Goal: Task Accomplishment & Management: Complete application form

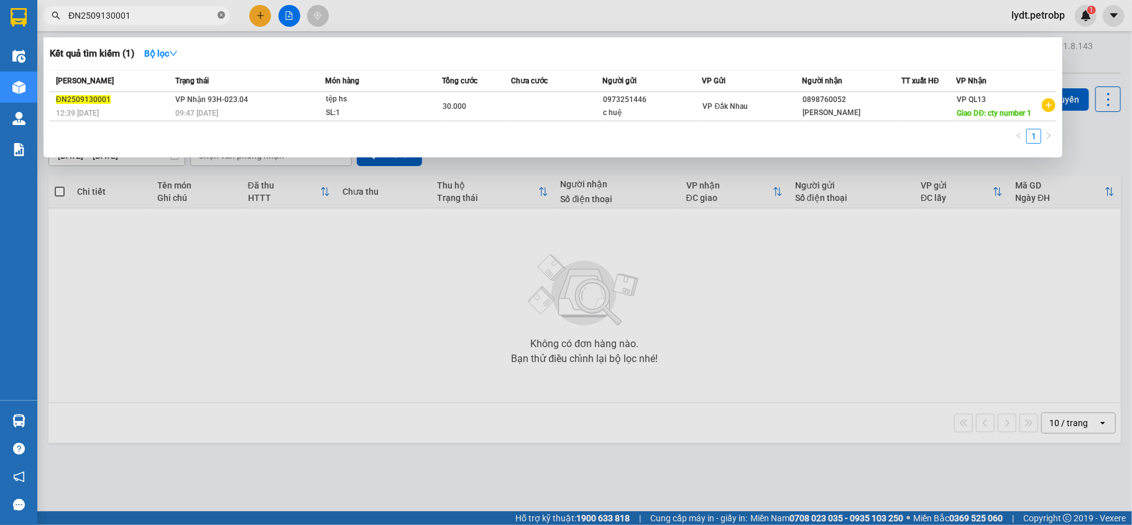
click at [219, 16] on icon "close-circle" at bounding box center [221, 14] width 7 height 7
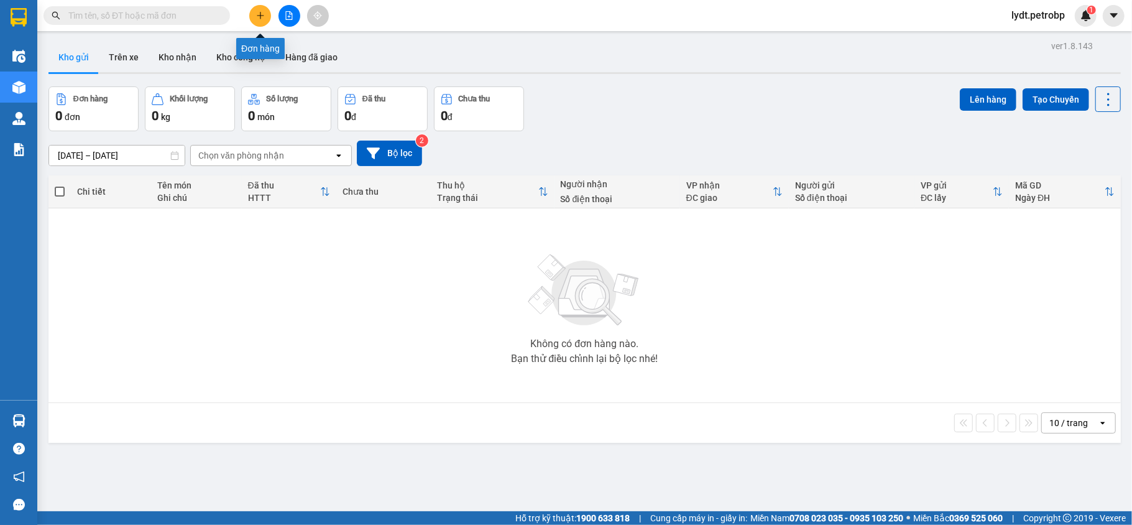
click at [262, 14] on icon "plus" at bounding box center [260, 15] width 9 height 9
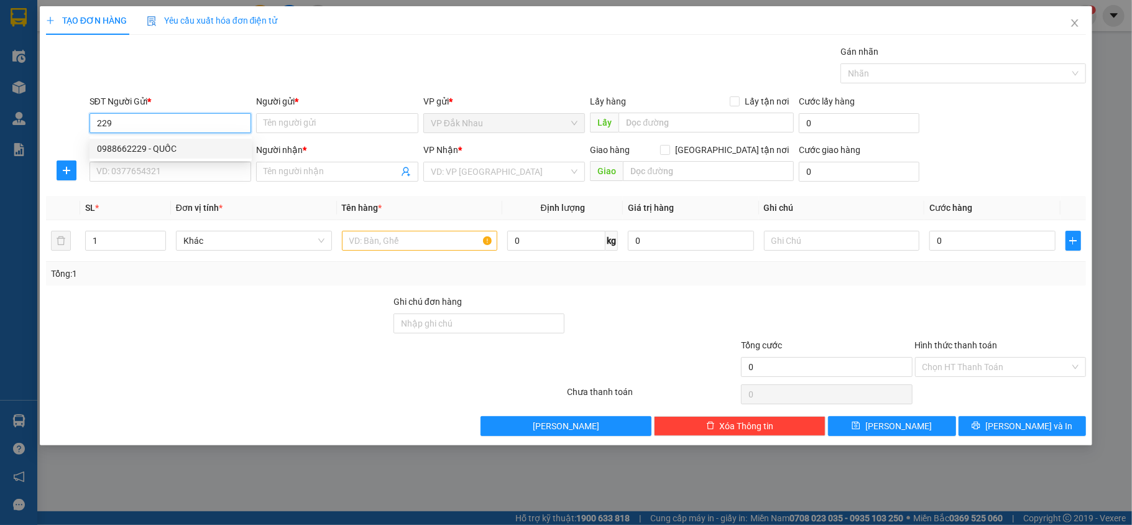
click at [169, 147] on div "0988662229 - QUỐC" at bounding box center [170, 149] width 147 height 14
type input "0988662229"
type input "QUỐC"
type input "0969140168"
type input "a kính"
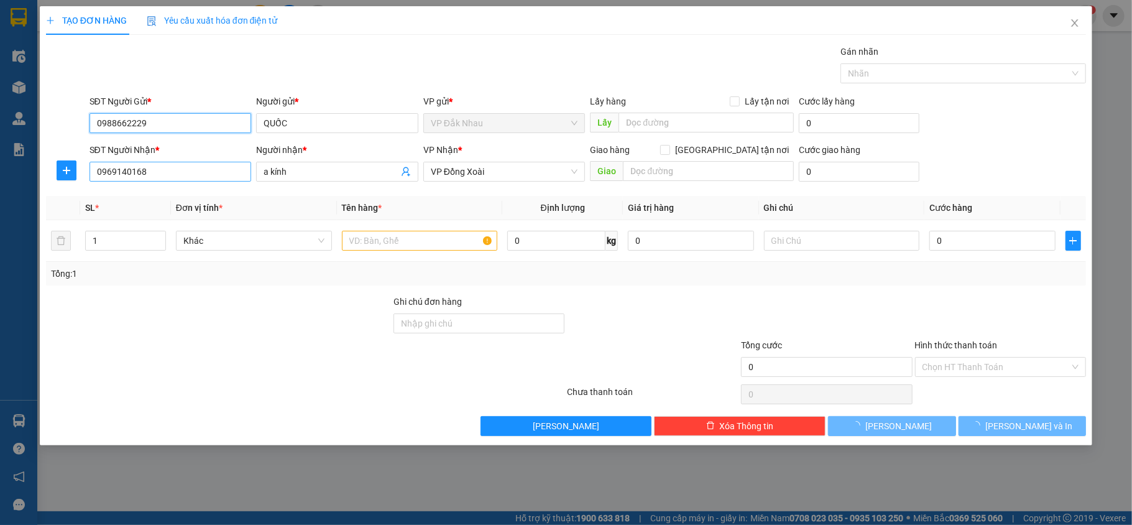
type input "30.000"
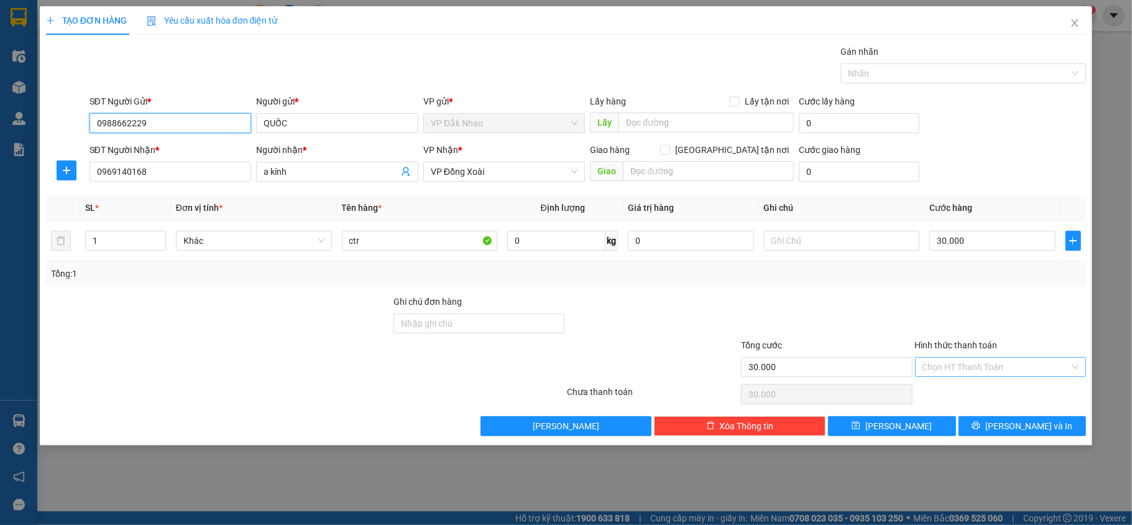
type input "0988662229"
click at [933, 369] on input "Hình thức thanh toán" at bounding box center [996, 366] width 148 height 19
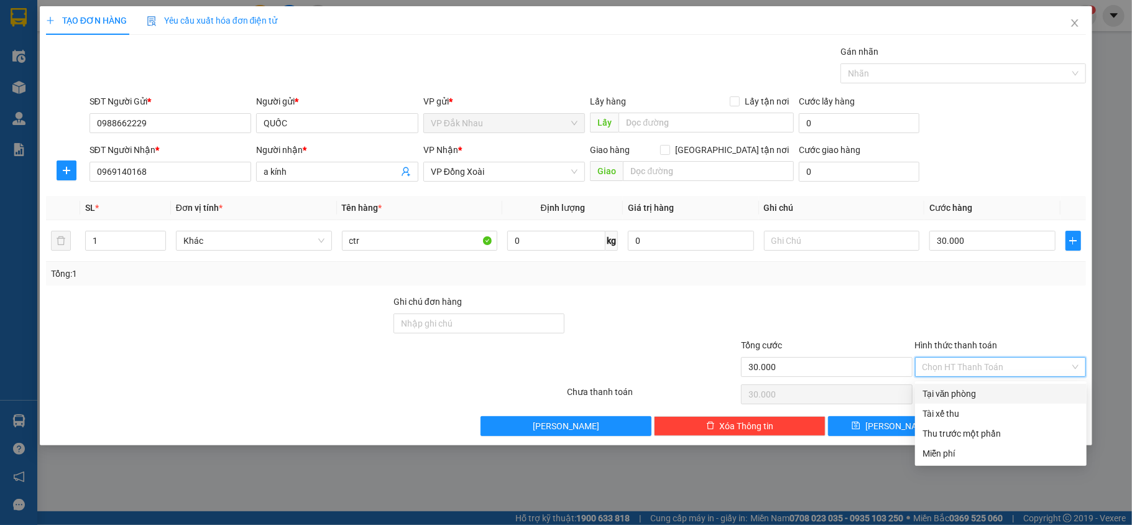
click at [939, 393] on div "Tại văn phòng" at bounding box center [1000, 394] width 157 height 14
type input "0"
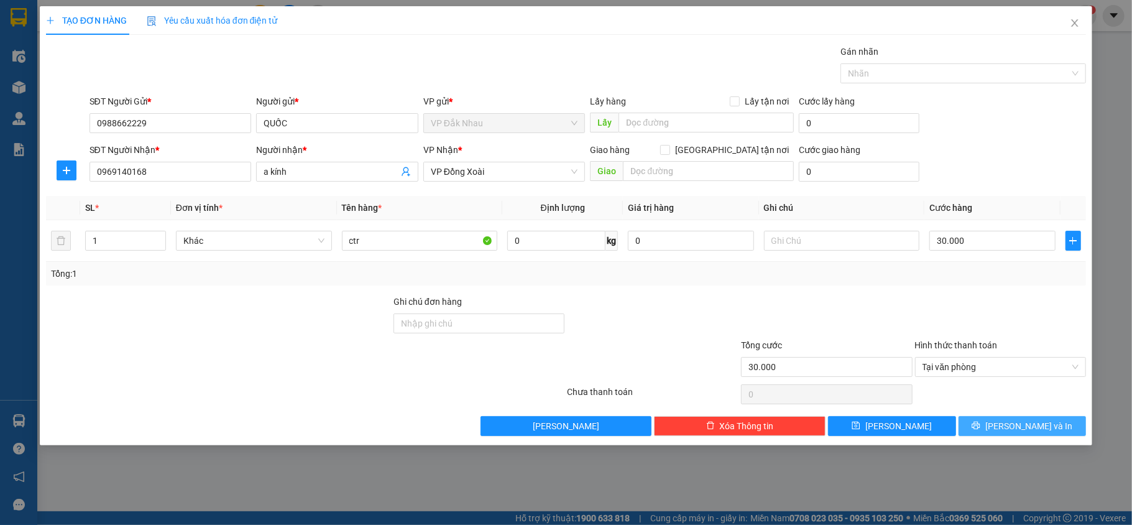
click at [977, 431] on button "[PERSON_NAME] và In" at bounding box center [1022, 426] width 128 height 20
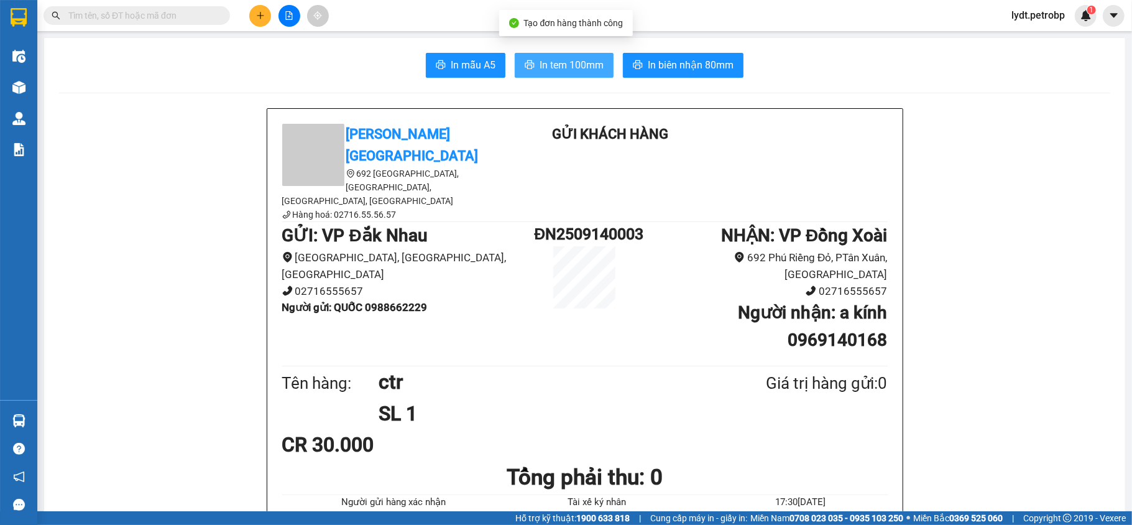
click at [576, 63] on span "In tem 100mm" at bounding box center [572, 65] width 64 height 16
